Goal: Information Seeking & Learning: Compare options

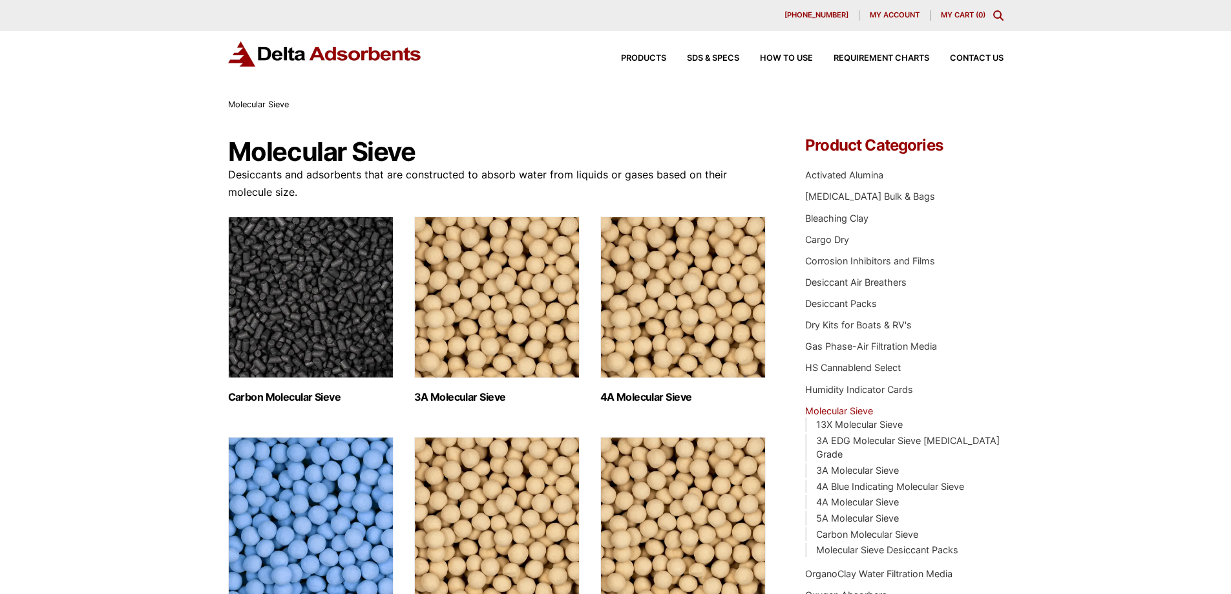
click at [669, 312] on img "Visit product category 4A Molecular Sieve" at bounding box center [682, 298] width 165 height 162
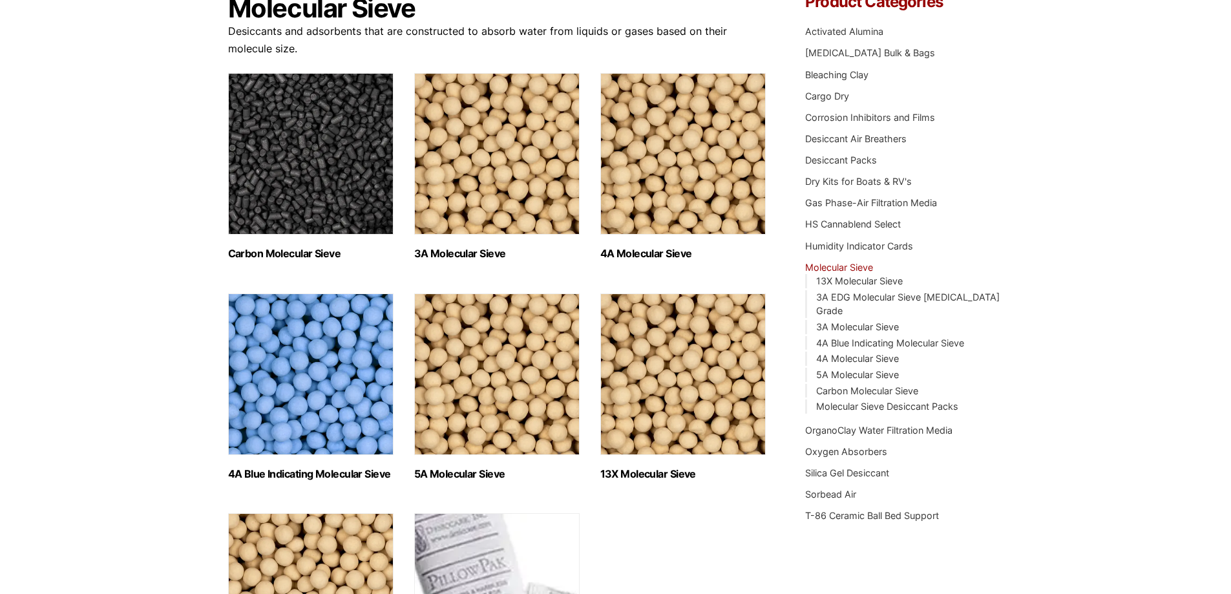
scroll to position [194, 0]
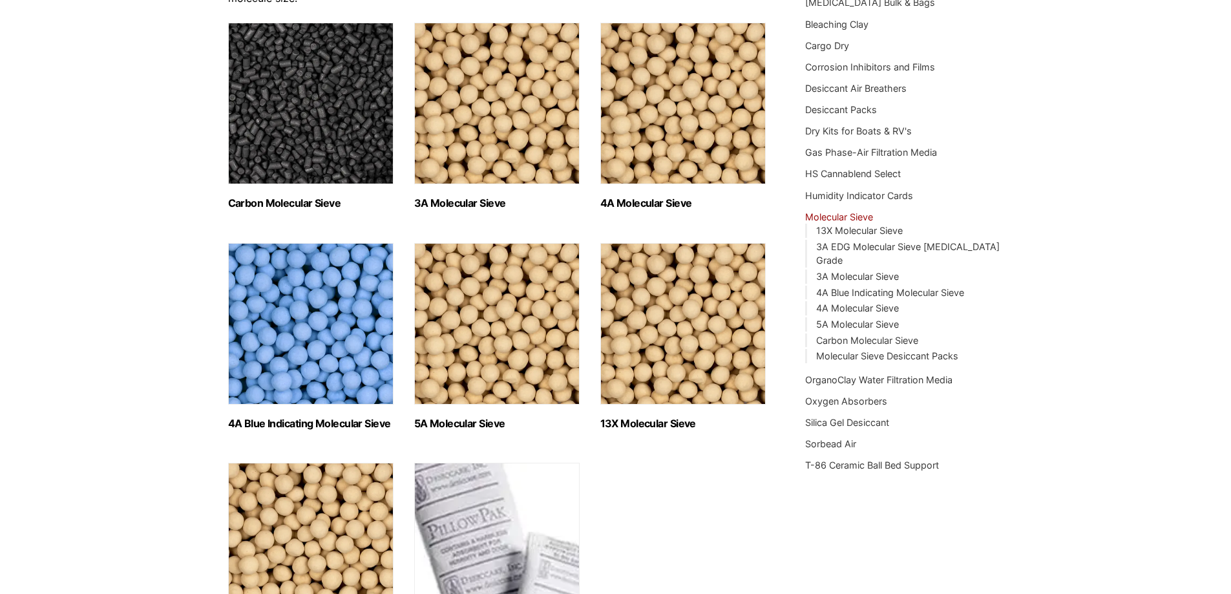
click at [341, 367] on img "Visit product category 4A Blue Indicating Molecular Sieve" at bounding box center [310, 324] width 165 height 162
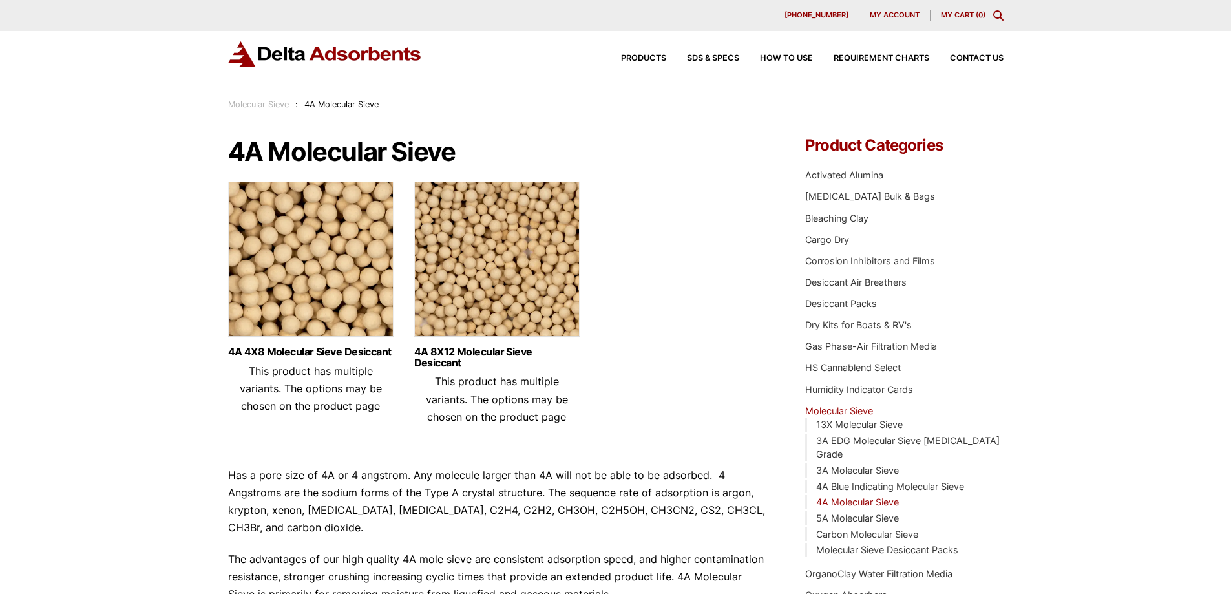
click at [316, 311] on img at bounding box center [310, 263] width 165 height 162
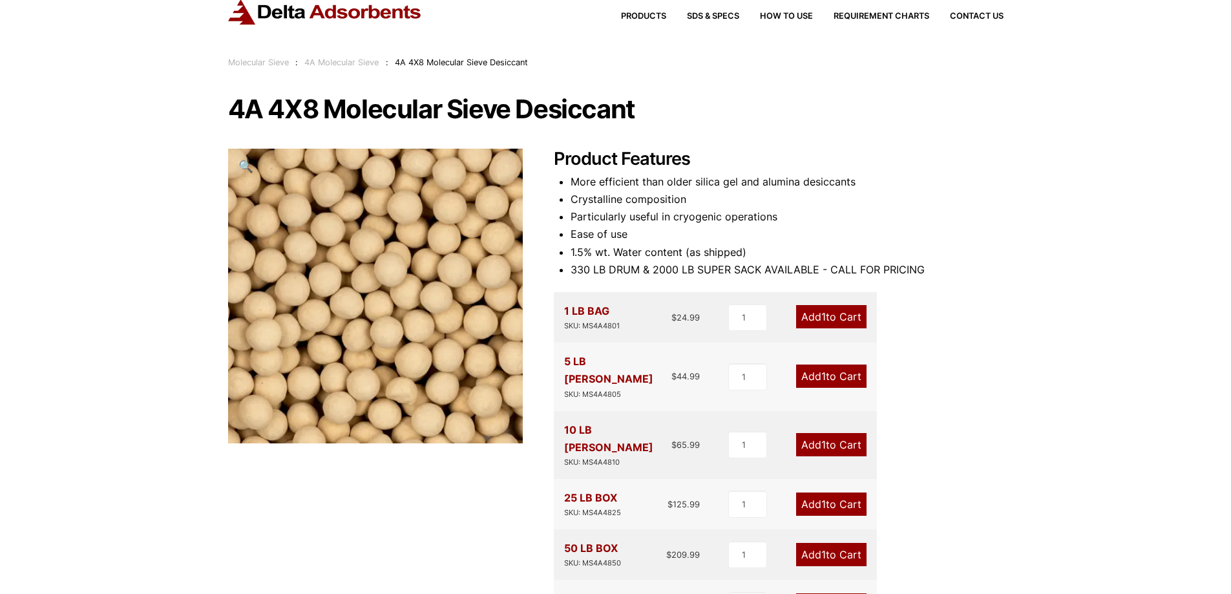
scroll to position [65, 0]
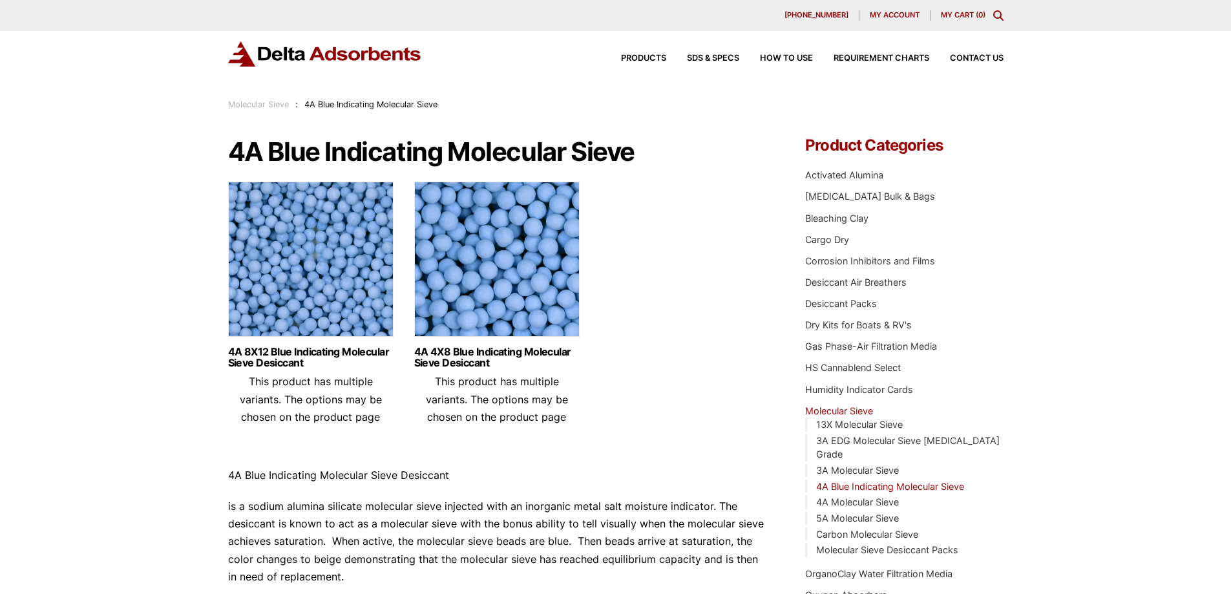
click at [363, 312] on img at bounding box center [310, 263] width 165 height 162
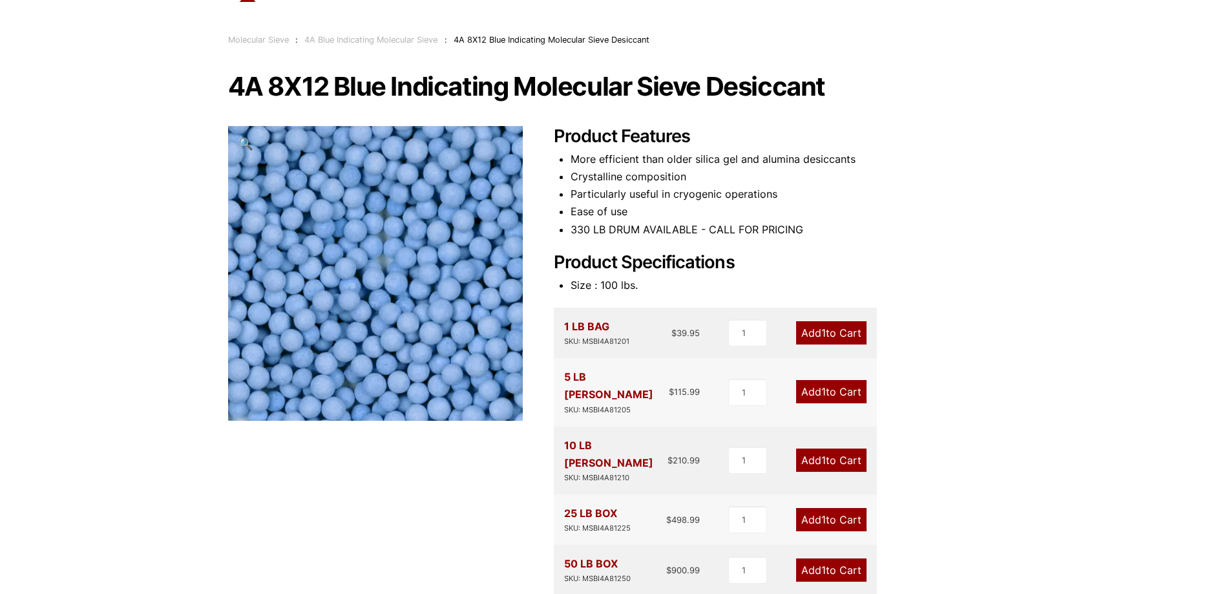
scroll to position [129, 0]
